Goal: Register for event/course

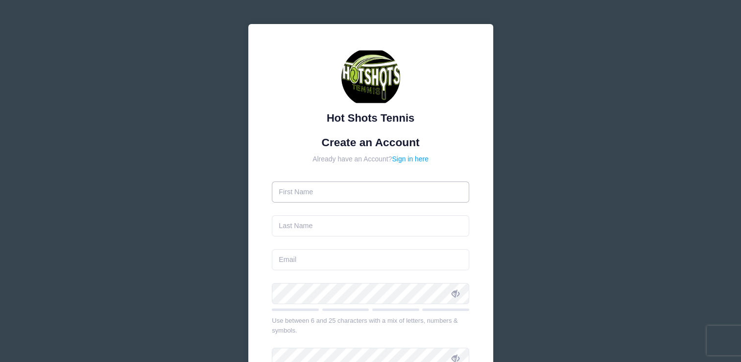
click at [322, 190] on input "text" at bounding box center [370, 191] width 197 height 21
type input "[PERSON_NAME]"
type input "[EMAIL_ADDRESS][DOMAIN_NAME]"
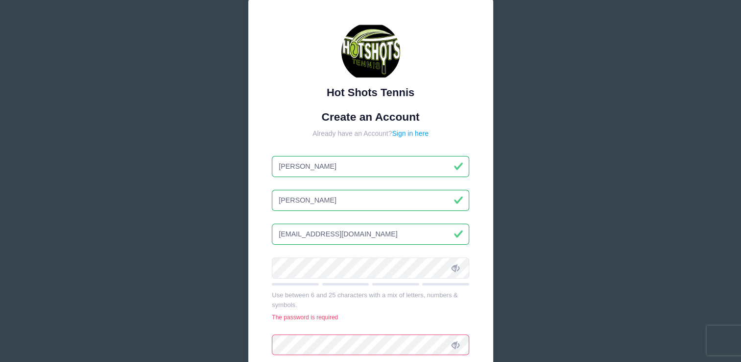
scroll to position [27, 0]
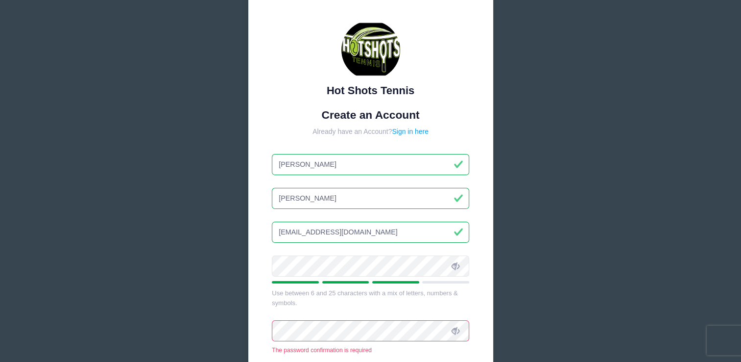
click at [453, 268] on icon at bounding box center [456, 266] width 8 height 8
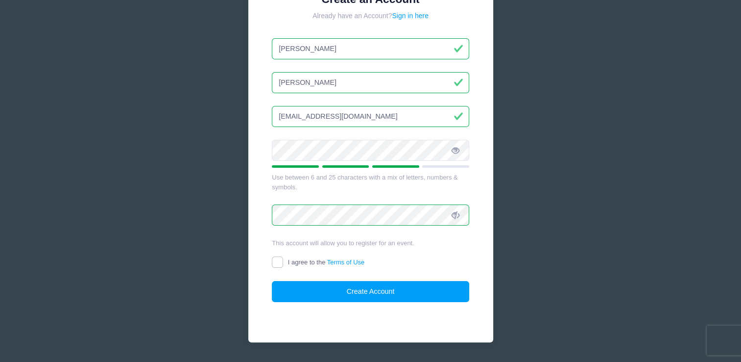
scroll to position [148, 0]
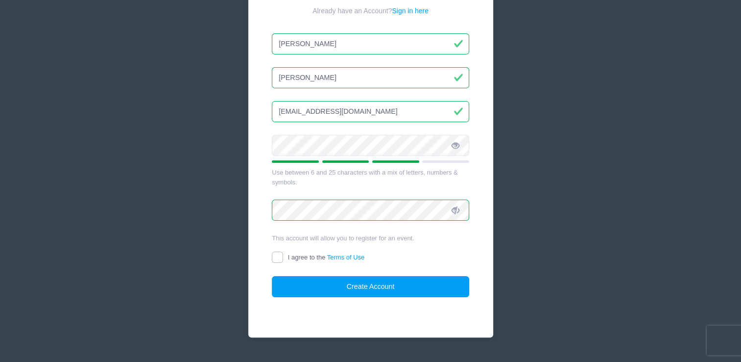
click at [275, 262] on input "I agree to the Terms of Use" at bounding box center [277, 256] width 11 height 11
checkbox input "true"
click at [355, 285] on button "Create Account" at bounding box center [370, 286] width 197 height 21
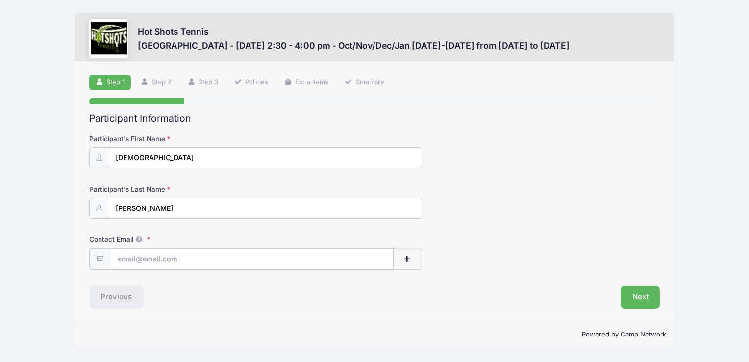
click at [173, 256] on input "Contact Email" at bounding box center [252, 258] width 283 height 21
type input "[EMAIL_ADDRESS][DOMAIN_NAME]"
click at [639, 297] on button "Next" at bounding box center [640, 296] width 40 height 23
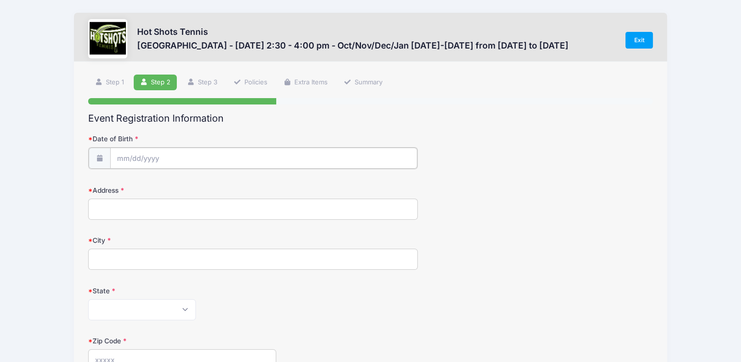
click at [167, 153] on input "Date of Birth" at bounding box center [263, 157] width 307 height 21
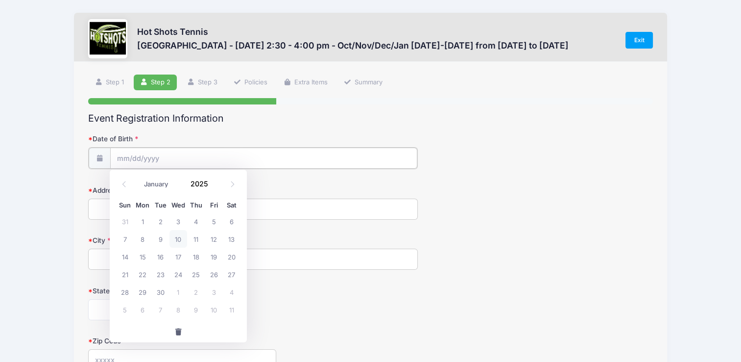
click at [153, 157] on input "Date of Birth" at bounding box center [263, 157] width 307 height 21
click at [200, 183] on input "2025" at bounding box center [202, 183] width 32 height 15
click at [200, 185] on input "2025" at bounding box center [202, 183] width 32 height 15
click at [231, 187] on span at bounding box center [232, 184] width 16 height 17
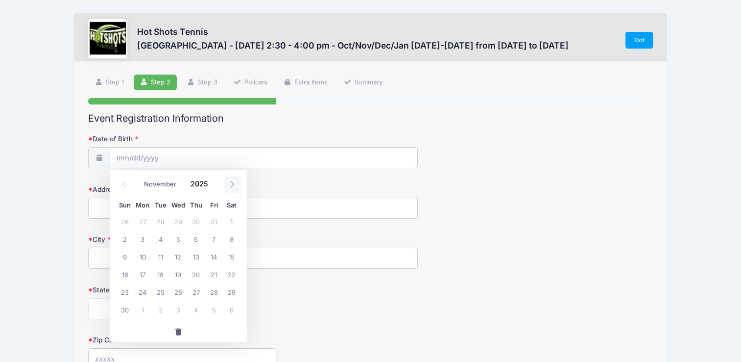
click at [231, 187] on span at bounding box center [232, 184] width 16 height 17
select select "11"
click at [231, 256] on span "20" at bounding box center [232, 256] width 18 height 18
type input "[DATE]"
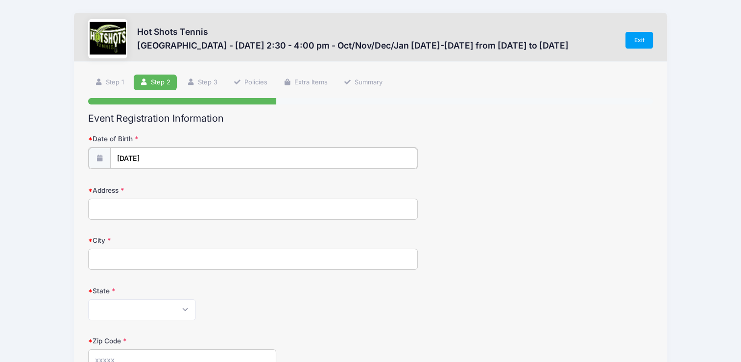
click at [147, 160] on input "[DATE]" at bounding box center [263, 157] width 307 height 21
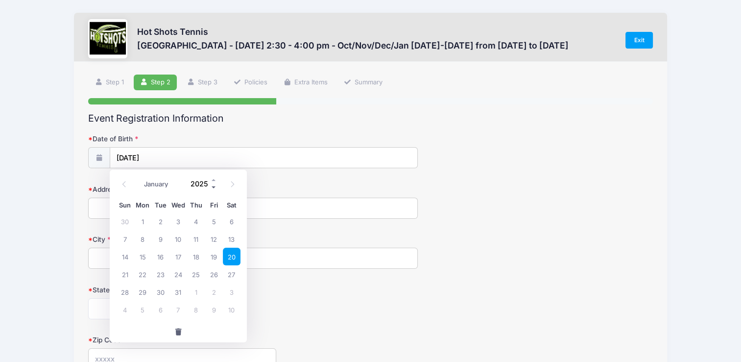
click at [214, 185] on span at bounding box center [214, 187] width 7 height 7
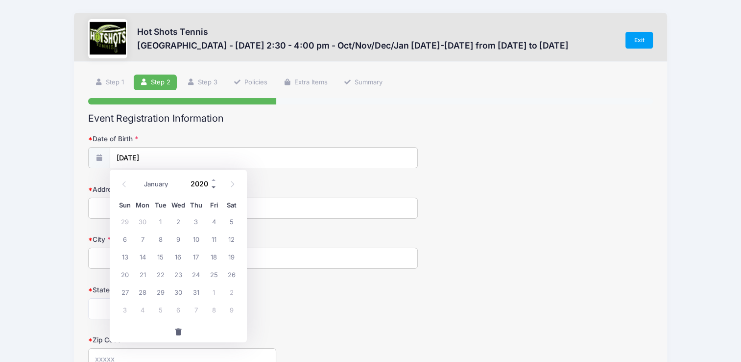
click at [214, 185] on span at bounding box center [214, 187] width 7 height 7
type input "2017"
click at [176, 272] on span "20" at bounding box center [178, 274] width 18 height 18
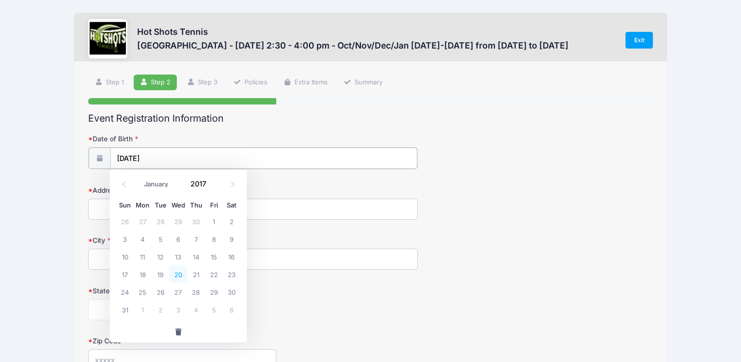
type input "[DATE]"
click at [140, 211] on input "Address" at bounding box center [252, 207] width 329 height 21
type input "[STREET_ADDRESS]"
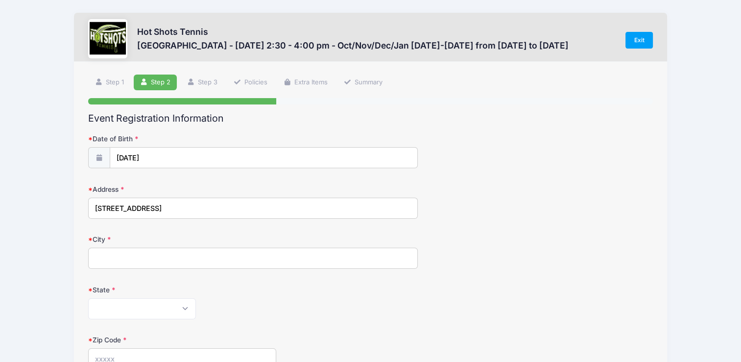
type input "[GEOGRAPHIC_DATA]"
select select "CA"
type input "90045"
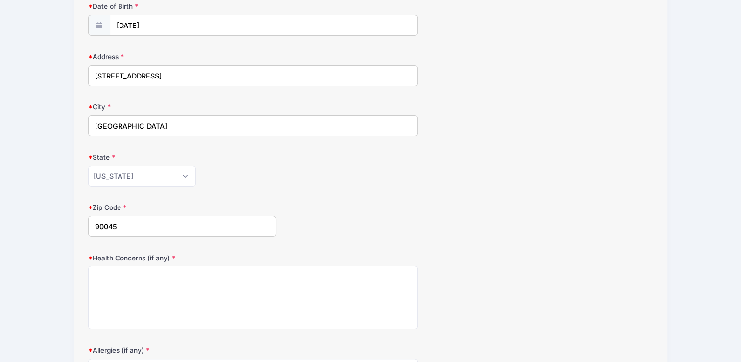
scroll to position [138, 0]
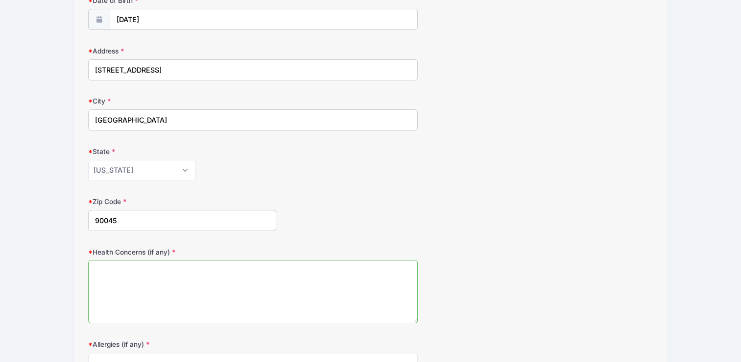
click at [149, 279] on textarea "Health Concerns (if any)" at bounding box center [252, 291] width 329 height 63
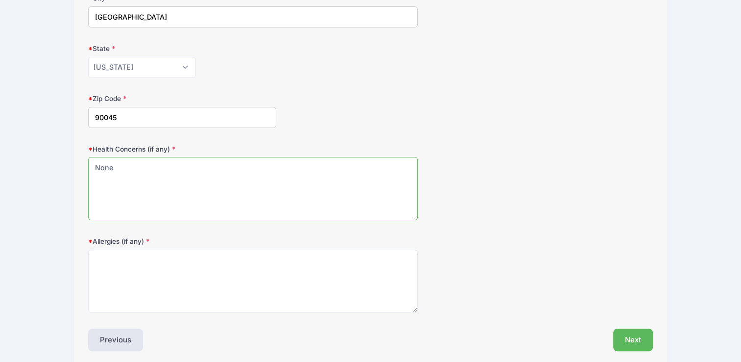
scroll to position [262, 0]
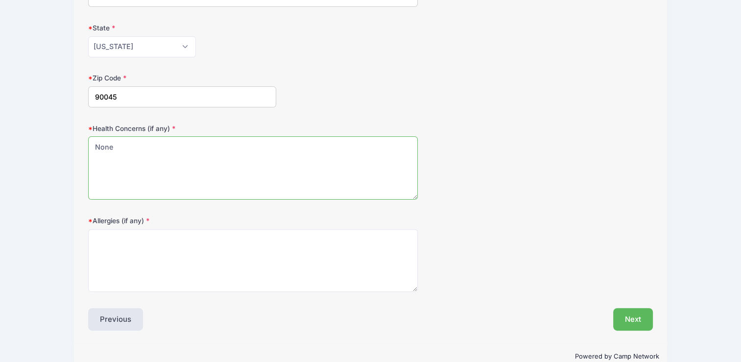
type textarea "None"
click at [149, 279] on textarea "Allergies (if any)" at bounding box center [252, 260] width 329 height 63
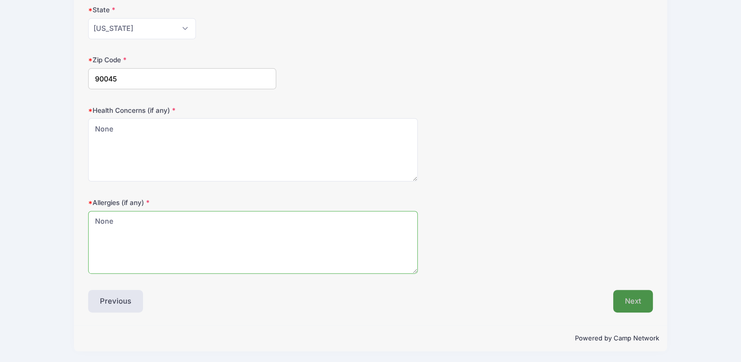
type textarea "None"
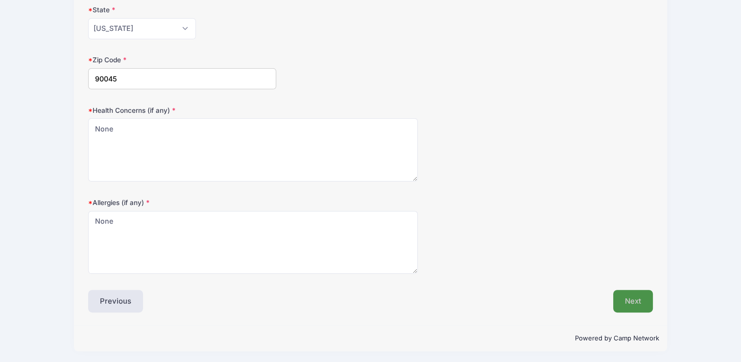
click at [632, 291] on button "Next" at bounding box center [633, 301] width 40 height 23
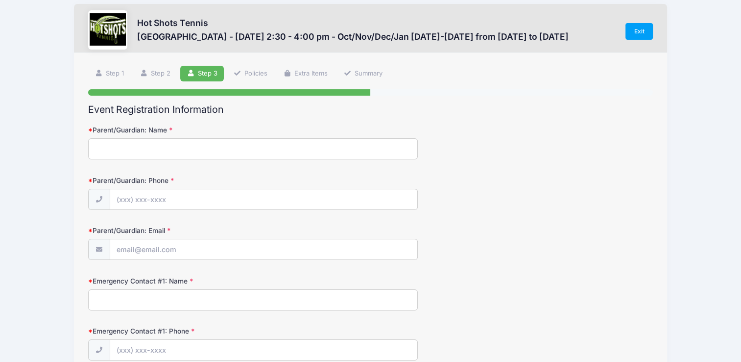
scroll to position [0, 0]
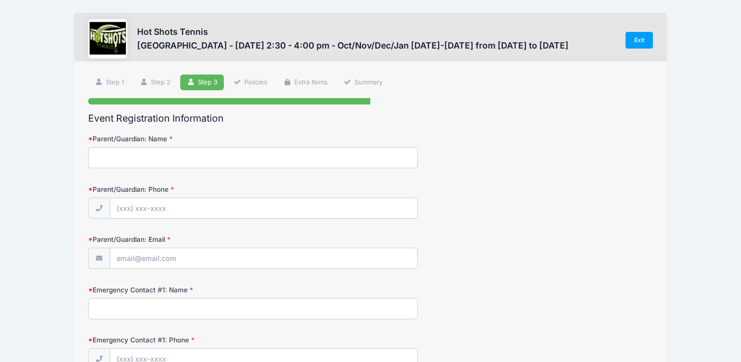
click at [159, 154] on input "Parent/Guardian: Name" at bounding box center [252, 157] width 329 height 21
type input "[PERSON_NAME]"
click at [144, 209] on input "Parent/Guardian: Phone" at bounding box center [263, 208] width 307 height 21
type input "[PHONE_NUMBER]"
click at [133, 264] on input "Parent/Guardian: Email" at bounding box center [263, 258] width 307 height 21
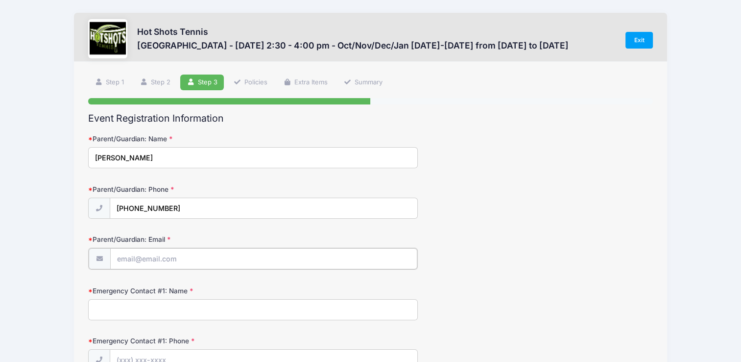
type input "[EMAIL_ADDRESS][DOMAIN_NAME]"
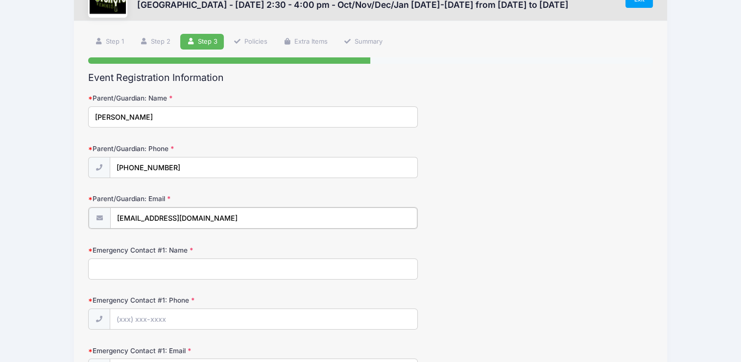
scroll to position [55, 0]
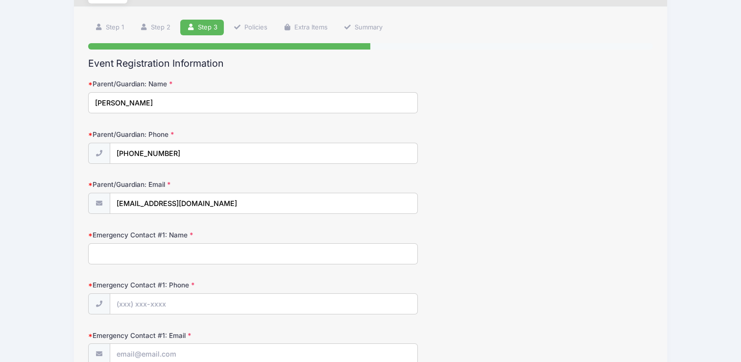
click at [125, 249] on input "Emergency Contact #1: Name" at bounding box center [252, 253] width 329 height 21
type input "[PERSON_NAME]"
click at [131, 300] on input "Emergency Contact #1: Phone" at bounding box center [263, 303] width 307 height 21
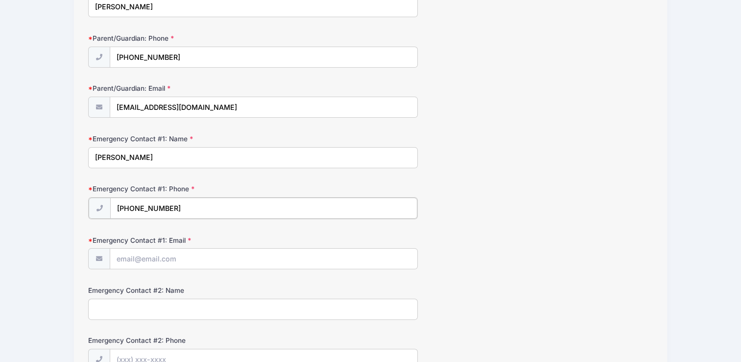
scroll to position [151, 0]
type input "[PHONE_NUMBER]"
click at [125, 258] on input "Emergency Contact #1: Email" at bounding box center [263, 257] width 307 height 21
type input "[EMAIL_ADDRESS][DOMAIN_NAME]"
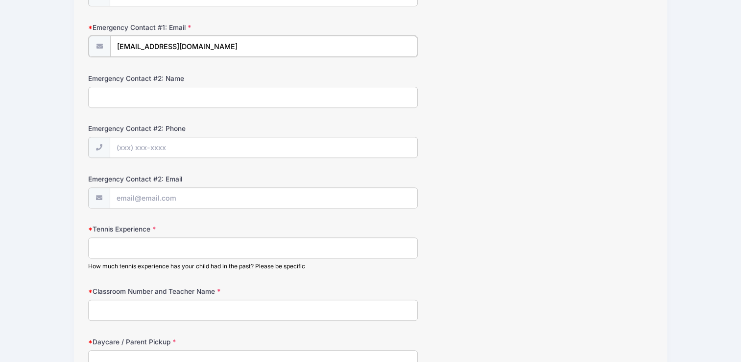
scroll to position [365, 0]
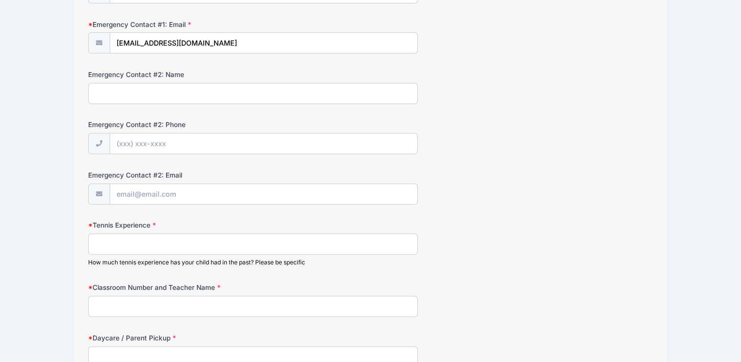
click at [163, 242] on input "Tennis Experience" at bounding box center [252, 243] width 329 height 21
type input "z"
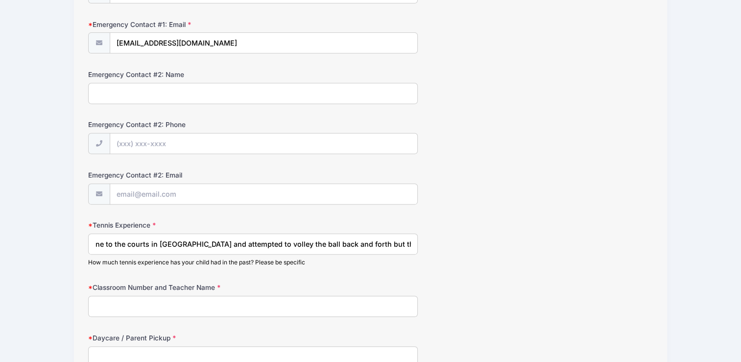
scroll to position [0, 60]
type input "Zero. We have gone to the courts in [GEOGRAPHIC_DATA] and attempted to volley t…"
click at [179, 304] on input "Classroom Number and Teacher Name" at bounding box center [252, 305] width 329 height 21
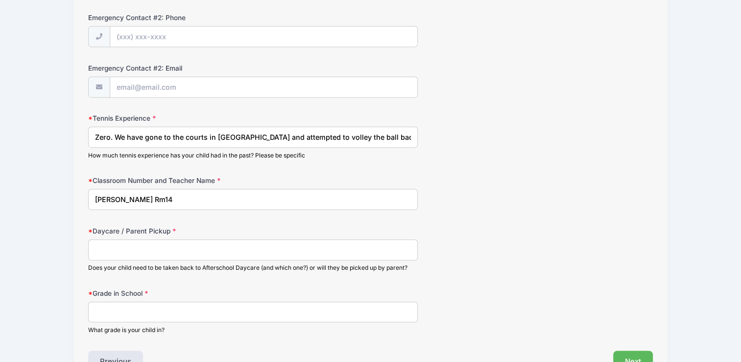
scroll to position [474, 0]
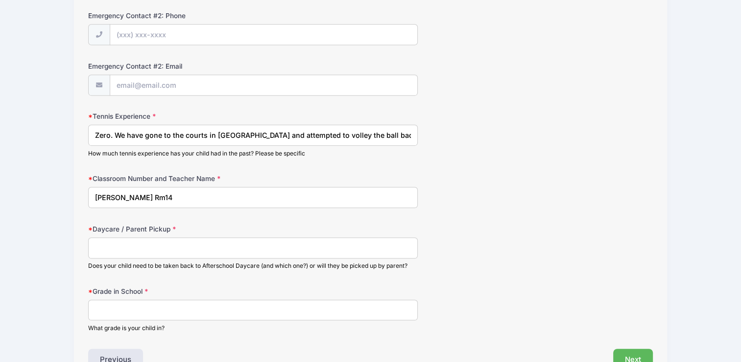
type input "[PERSON_NAME] Rm14"
click at [126, 242] on input "Daycare / Parent Pickup" at bounding box center [252, 247] width 329 height 21
click at [130, 248] on input "[PERSON_NAME] will pick her up" at bounding box center [252, 247] width 329 height 21
click at [221, 246] on input "[PERSON_NAME] ([PERSON_NAME]) will pick her up" at bounding box center [252, 247] width 329 height 21
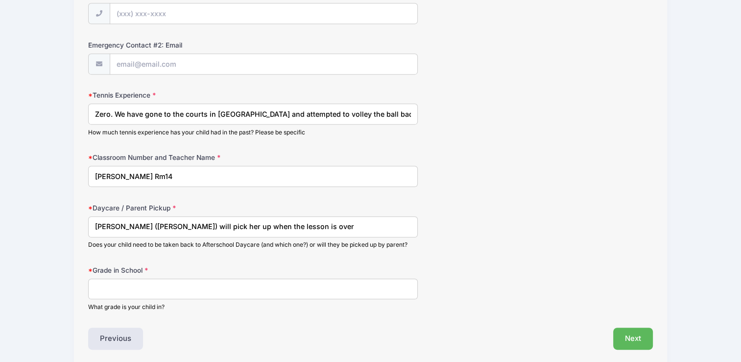
scroll to position [501, 0]
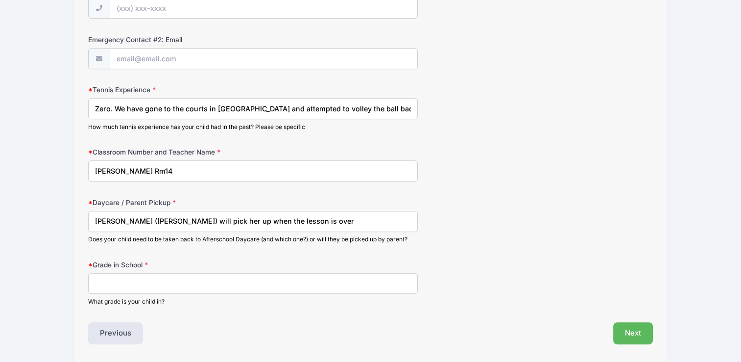
type input "[PERSON_NAME] ([PERSON_NAME]) will pick her up when the lesson is over"
click at [191, 281] on input "Grade in School" at bounding box center [252, 283] width 329 height 21
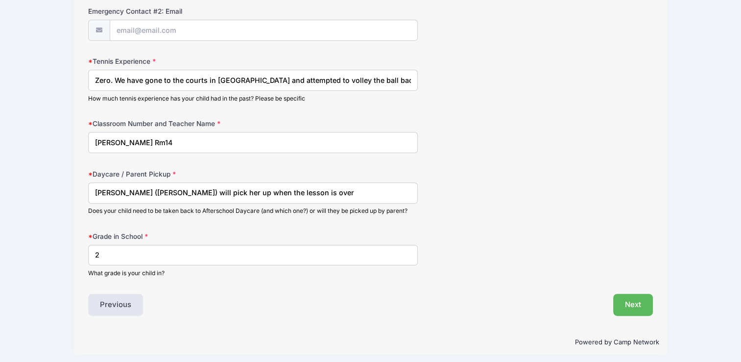
scroll to position [531, 0]
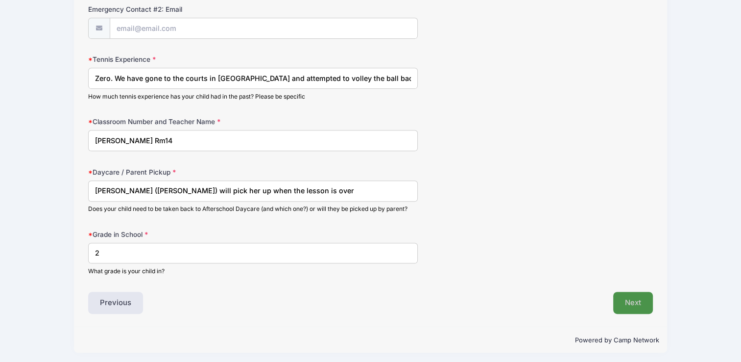
type input "2"
click at [620, 296] on button "Next" at bounding box center [633, 302] width 40 height 23
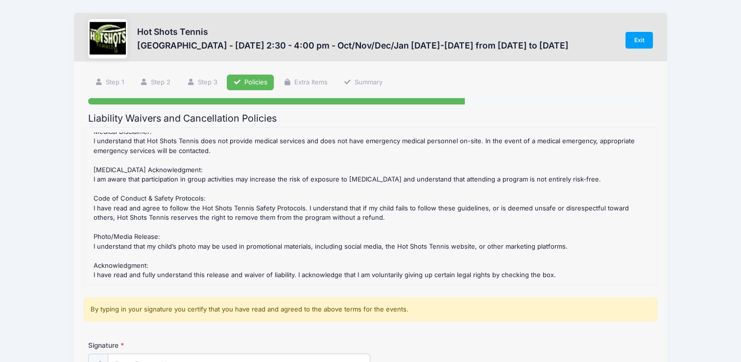
scroll to position [114, 0]
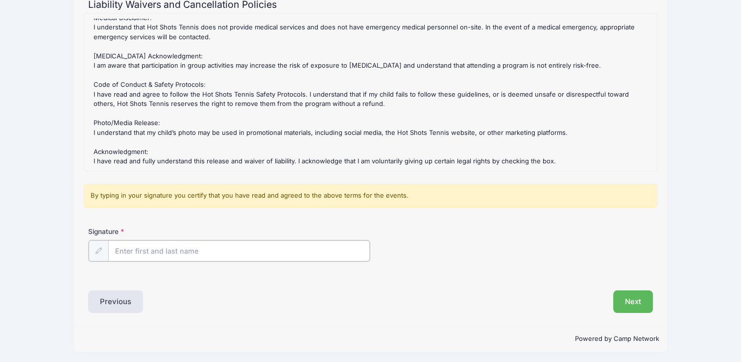
click at [145, 248] on input "Signature" at bounding box center [239, 250] width 262 height 21
type input "[PERSON_NAME]"
click at [643, 299] on button "Next" at bounding box center [633, 300] width 40 height 23
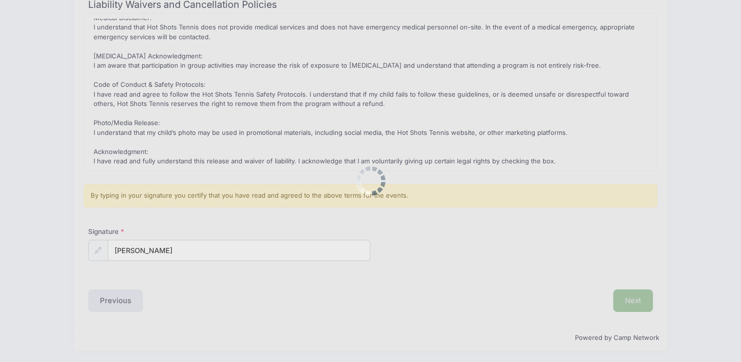
scroll to position [0, 0]
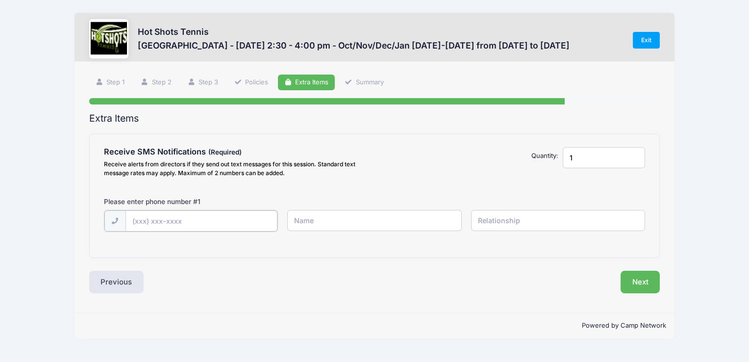
click at [178, 222] on input "text" at bounding box center [201, 220] width 152 height 21
type input "[PHONE_NUMBER]"
drag, startPoint x: 326, startPoint y: 222, endPoint x: 315, endPoint y: 217, distance: 11.8
click at [315, 217] on input "text" at bounding box center [374, 220] width 174 height 21
type input "[PERSON_NAME]"
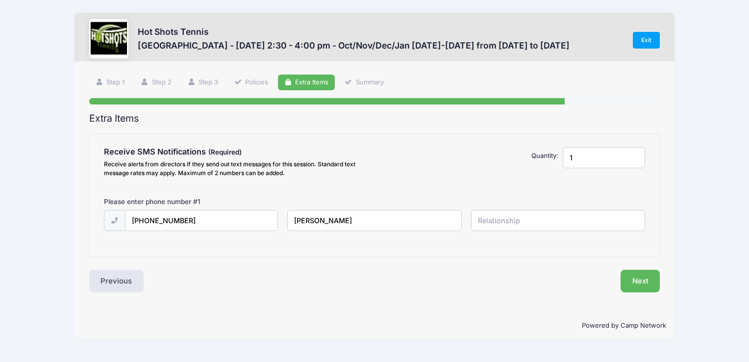
click at [487, 226] on input "text" at bounding box center [558, 220] width 174 height 21
type input "Mother"
click at [632, 281] on button "Next" at bounding box center [640, 280] width 40 height 23
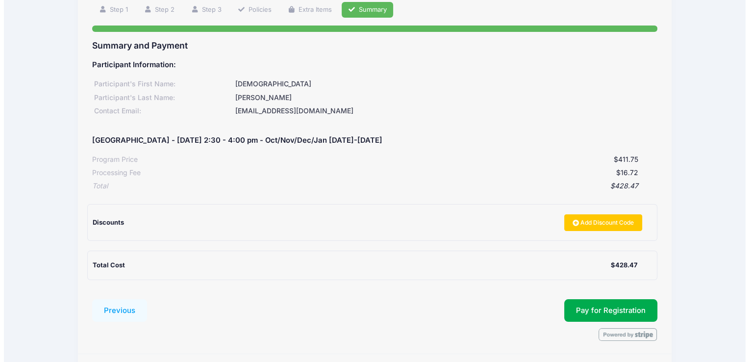
scroll to position [73, 0]
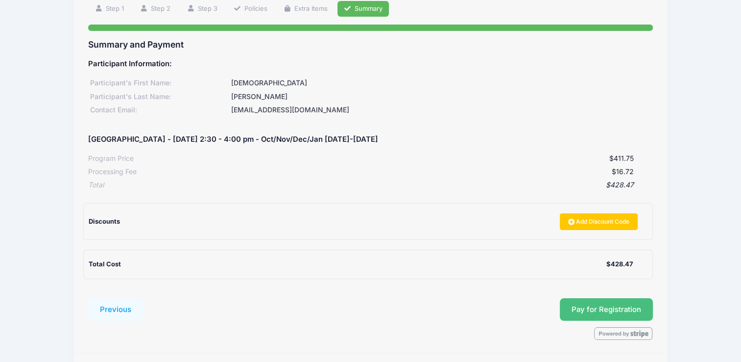
click at [600, 307] on button "Pay for Registration" at bounding box center [606, 309] width 93 height 23
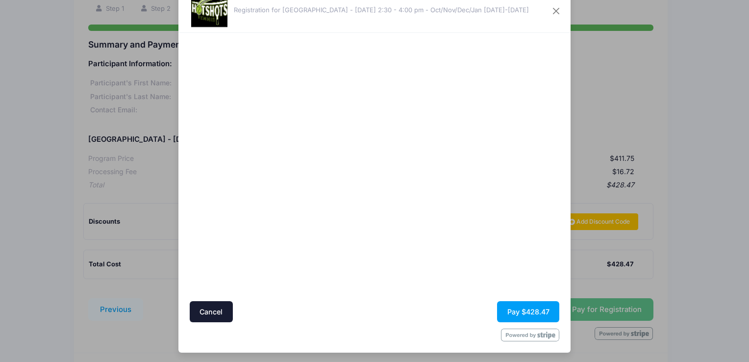
scroll to position [32, 0]
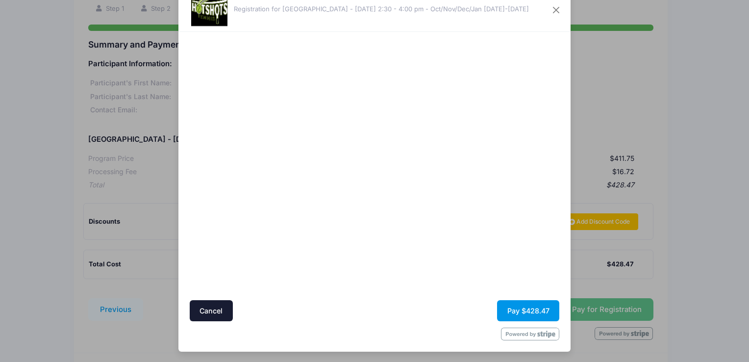
click at [515, 305] on button "Pay $428.47" at bounding box center [528, 310] width 62 height 21
